Goal: Task Accomplishment & Management: Use online tool/utility

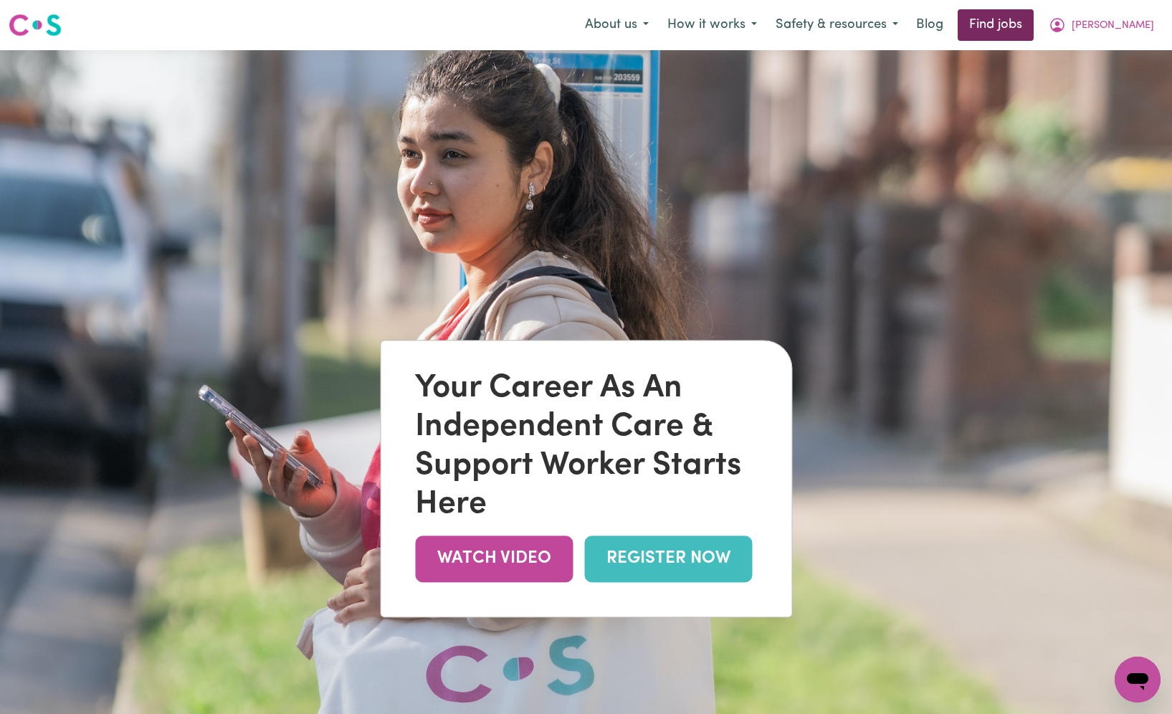
click at [1034, 19] on link "Find jobs" at bounding box center [996, 25] width 76 height 32
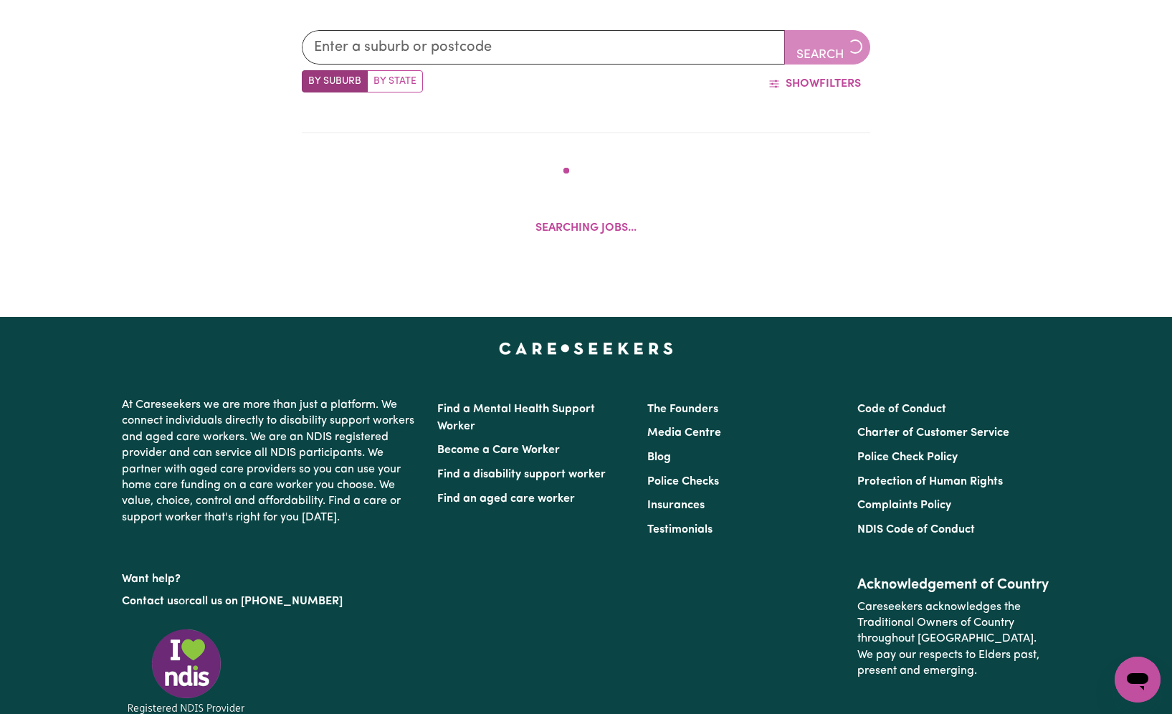
scroll to position [538, 0]
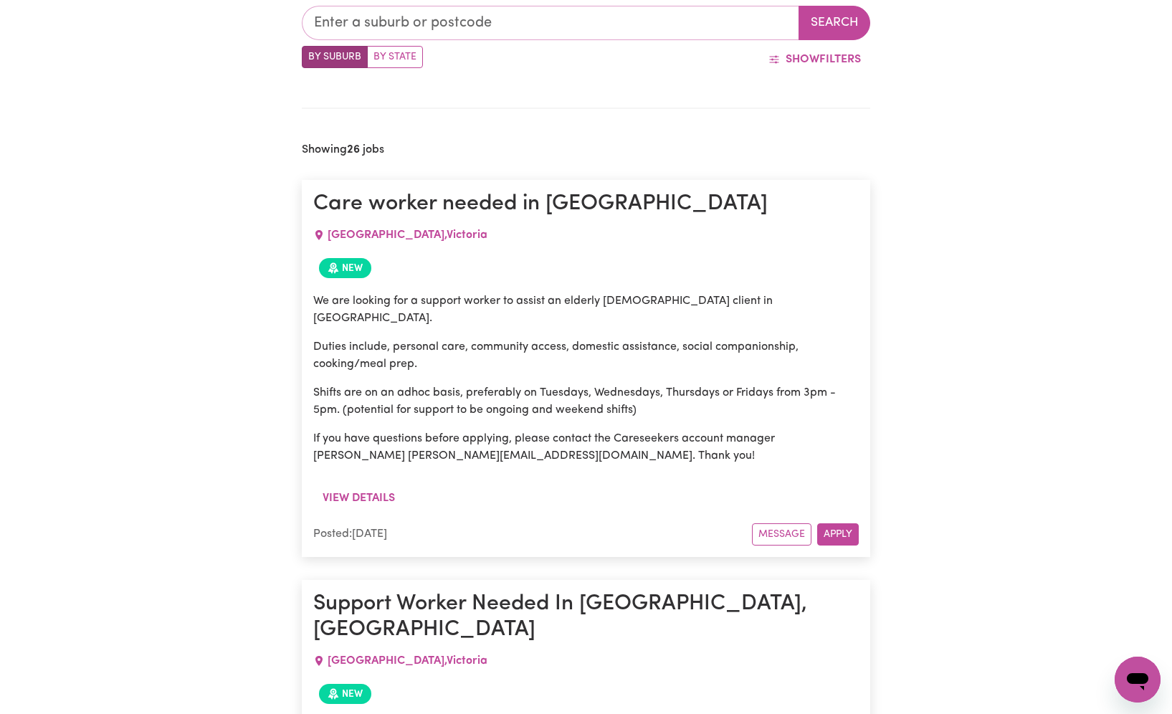
click at [561, 27] on input "text" at bounding box center [551, 23] width 498 height 34
click at [472, 28] on input "text" at bounding box center [551, 23] width 498 height 34
click at [394, 59] on label "By State" at bounding box center [395, 57] width 56 height 22
click at [311, 55] on input "By State" at bounding box center [306, 50] width 9 height 9
radio input "true"
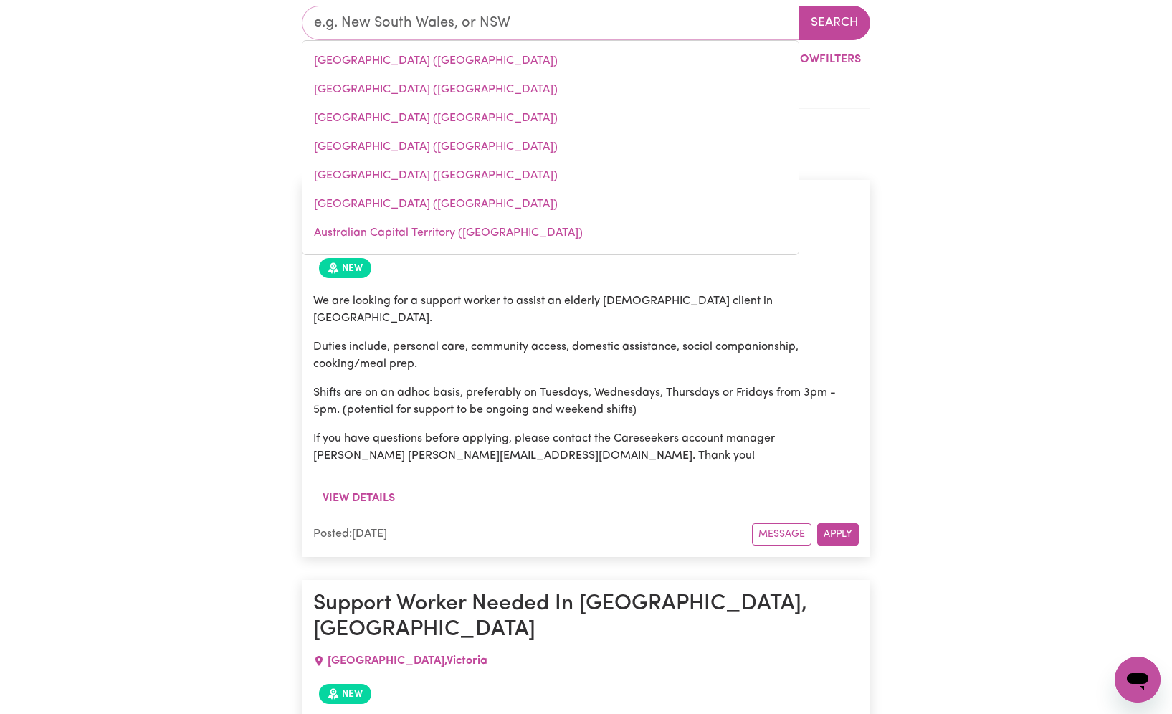
click at [508, 21] on input "text" at bounding box center [551, 23] width 498 height 34
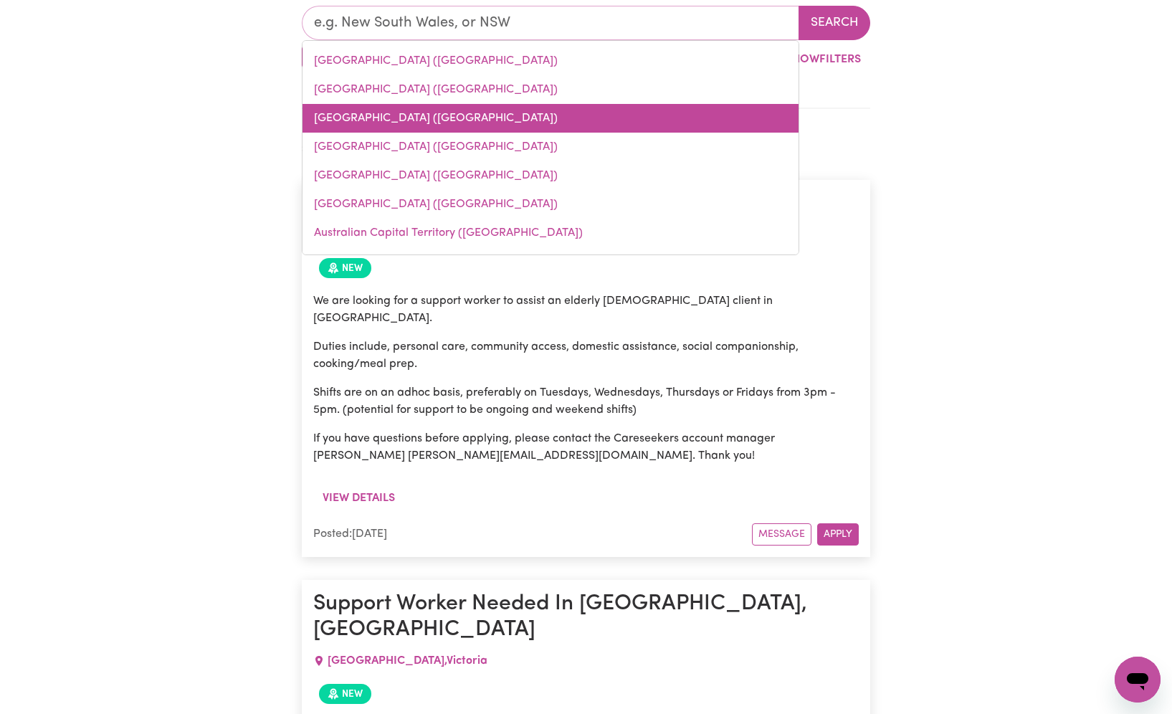
click at [419, 126] on link "[GEOGRAPHIC_DATA] ([GEOGRAPHIC_DATA])" at bounding box center [551, 118] width 496 height 29
type input "[GEOGRAPHIC_DATA] ([GEOGRAPHIC_DATA])"
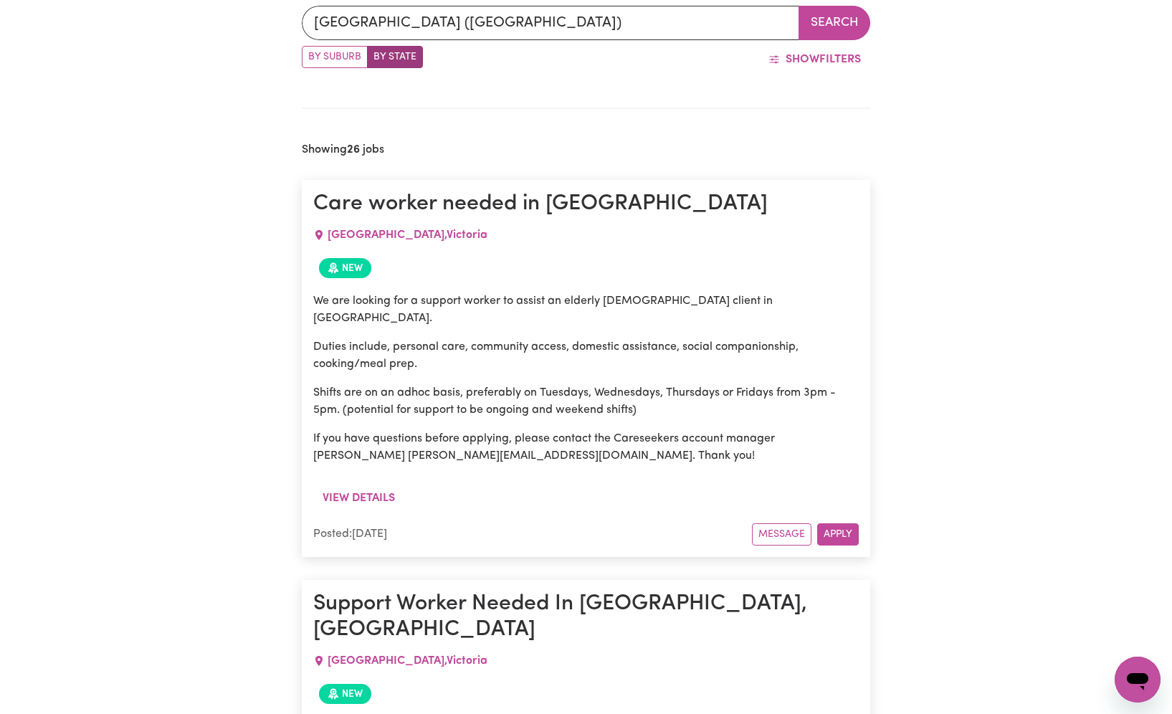
click at [829, 29] on button "Search" at bounding box center [835, 23] width 72 height 34
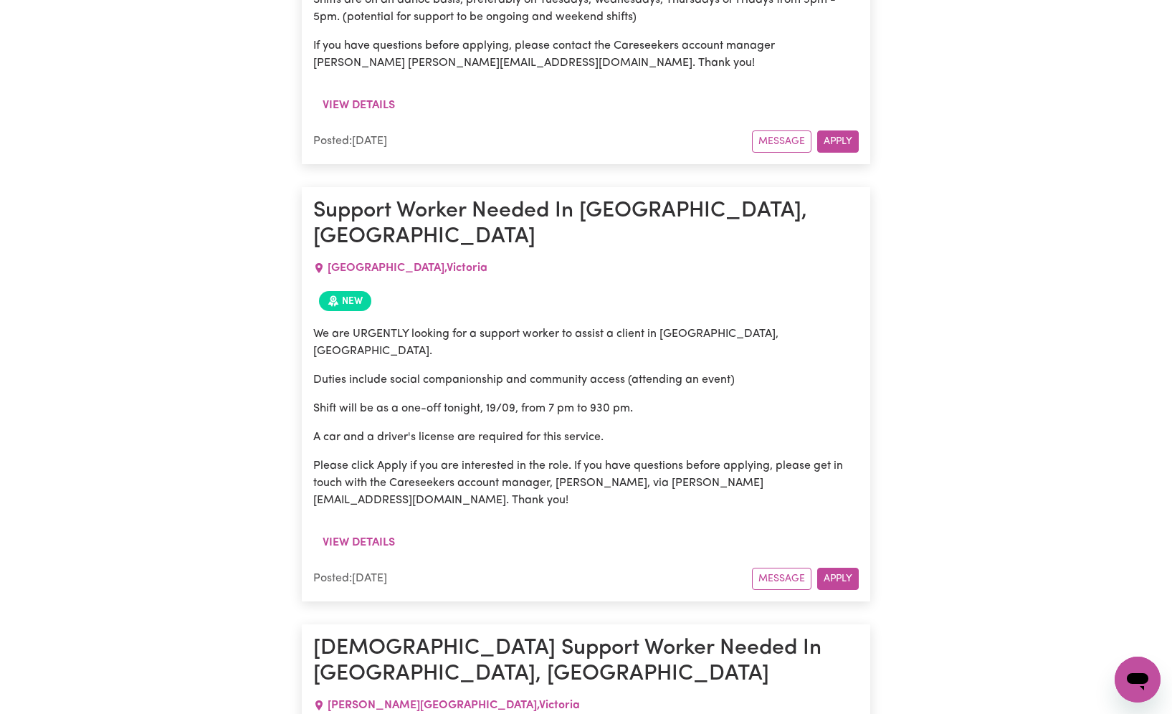
scroll to position [932, 0]
drag, startPoint x: 515, startPoint y: 346, endPoint x: 533, endPoint y: 343, distance: 18.2
click at [515, 399] on p "Shift will be as a one-off tonight, 19/09, from 7 pm to 930 pm." at bounding box center [586, 407] width 546 height 17
click at [535, 399] on p "Shift will be as a one-off tonight, 19/09, from 7 pm to 930 pm." at bounding box center [586, 407] width 546 height 17
click at [546, 399] on p "Shift will be as a one-off tonight, 19/09, from 7 pm to 930 pm." at bounding box center [586, 407] width 546 height 17
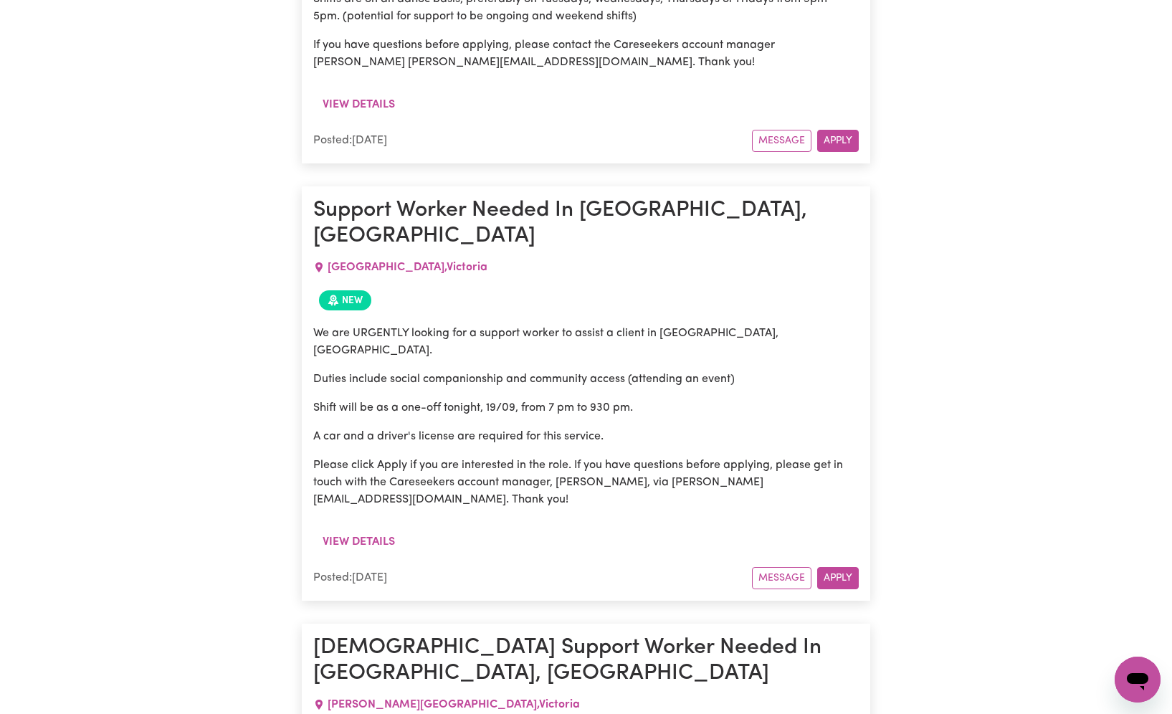
click at [530, 399] on p "Shift will be as a one-off tonight, 19/09, from 7 pm to 930 pm." at bounding box center [586, 407] width 546 height 17
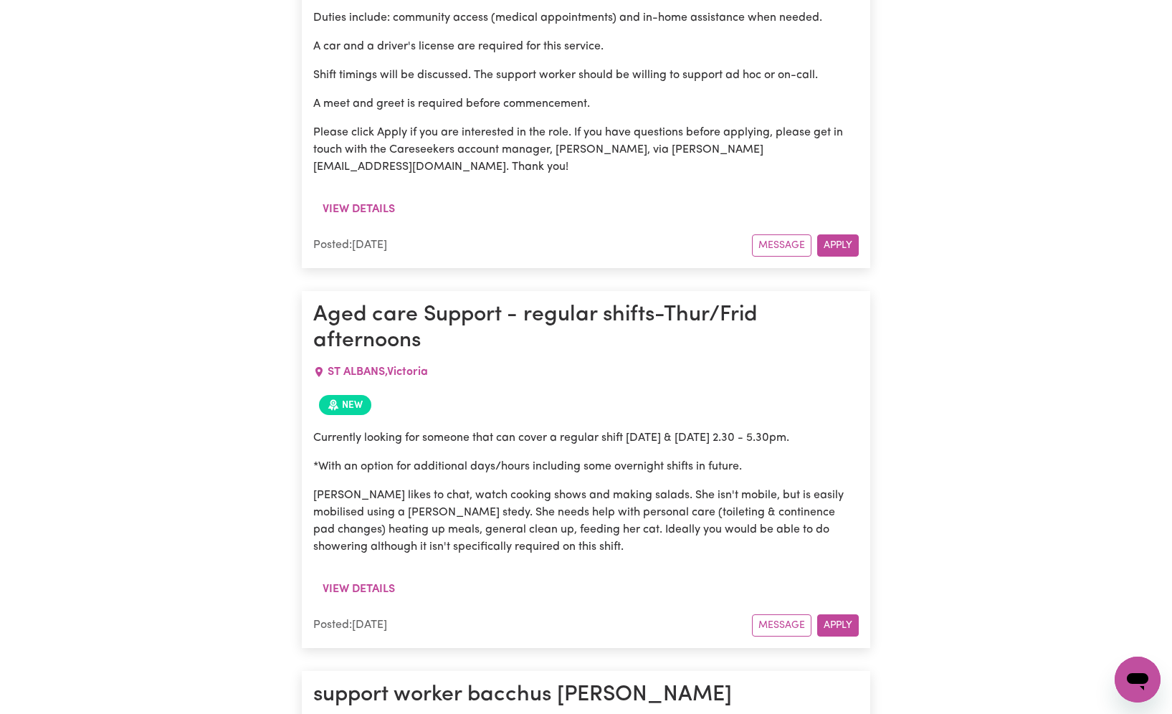
scroll to position [1745, 0]
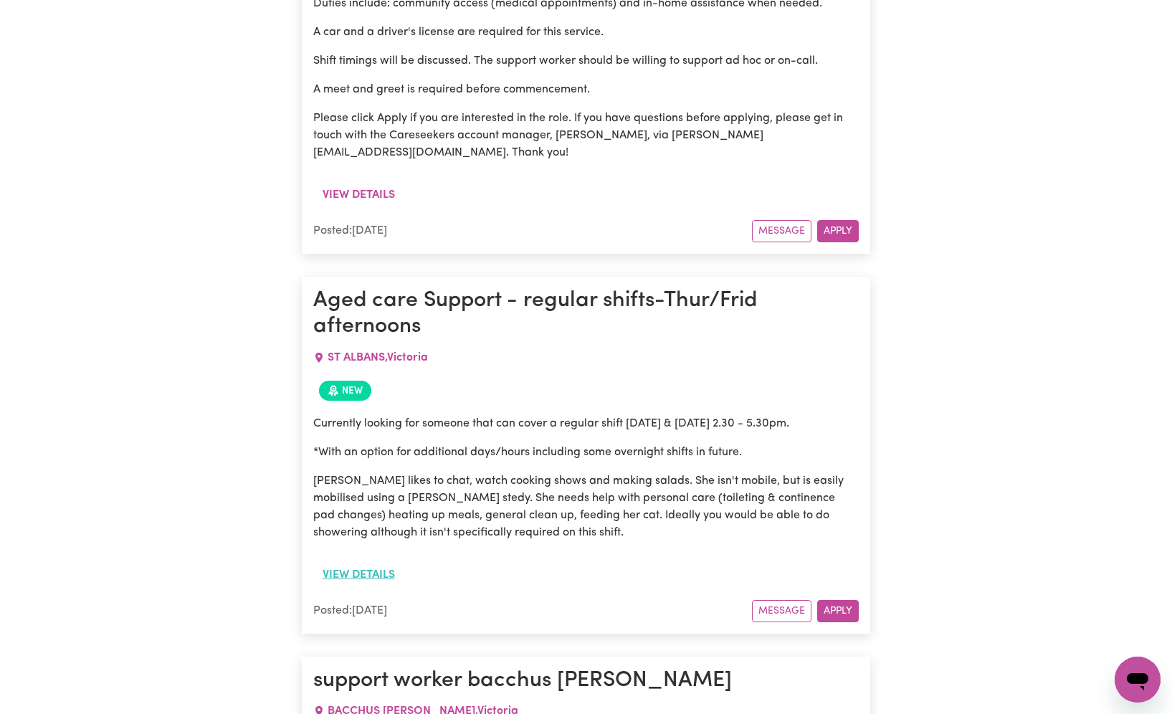
click at [369, 561] on button "View details" at bounding box center [358, 574] width 91 height 27
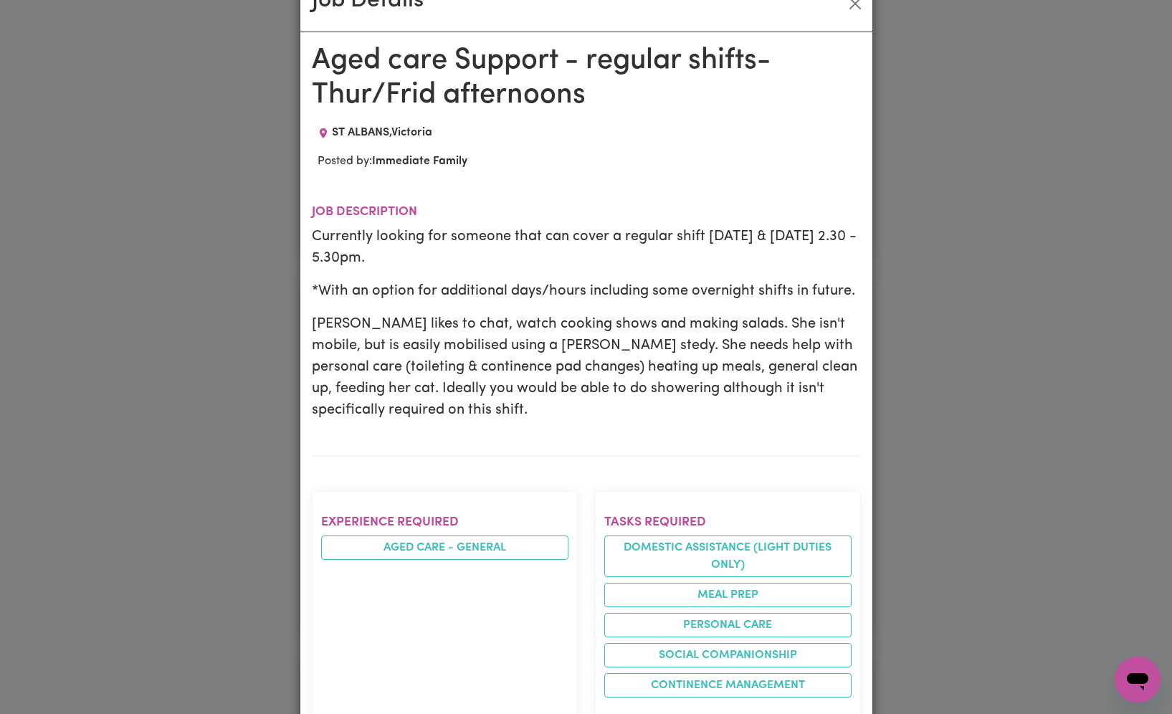
scroll to position [0, 0]
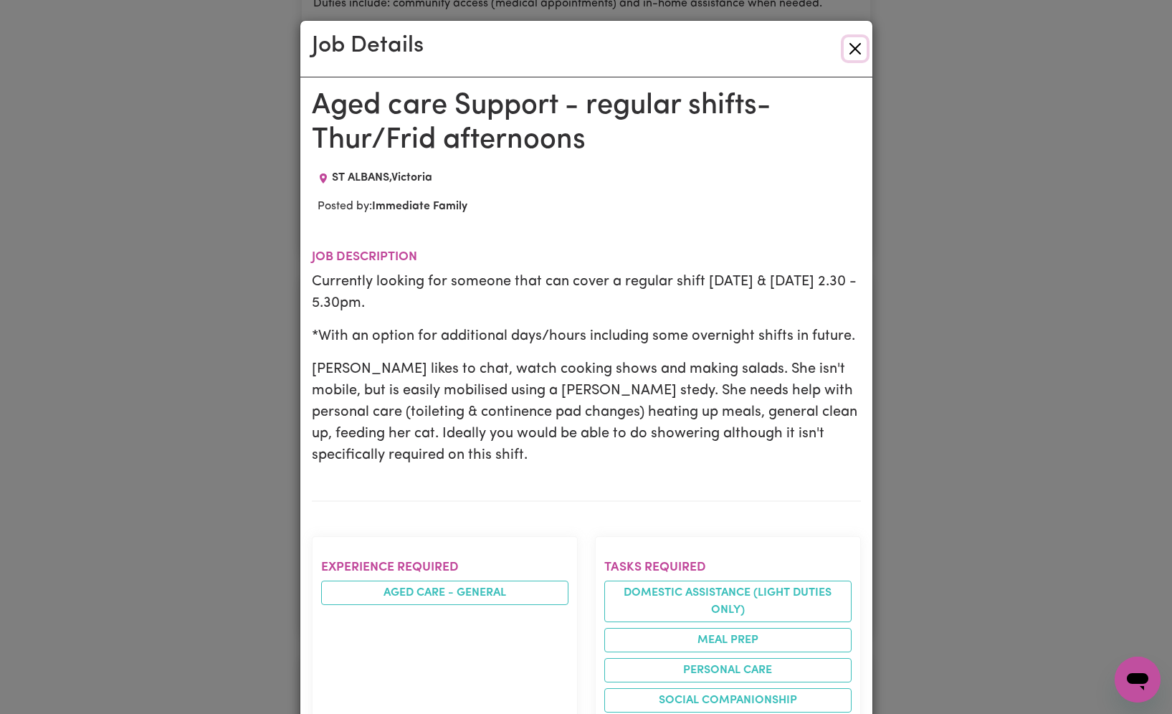
click at [854, 42] on button "Close" at bounding box center [855, 48] width 23 height 23
